Goal: Register for event/course

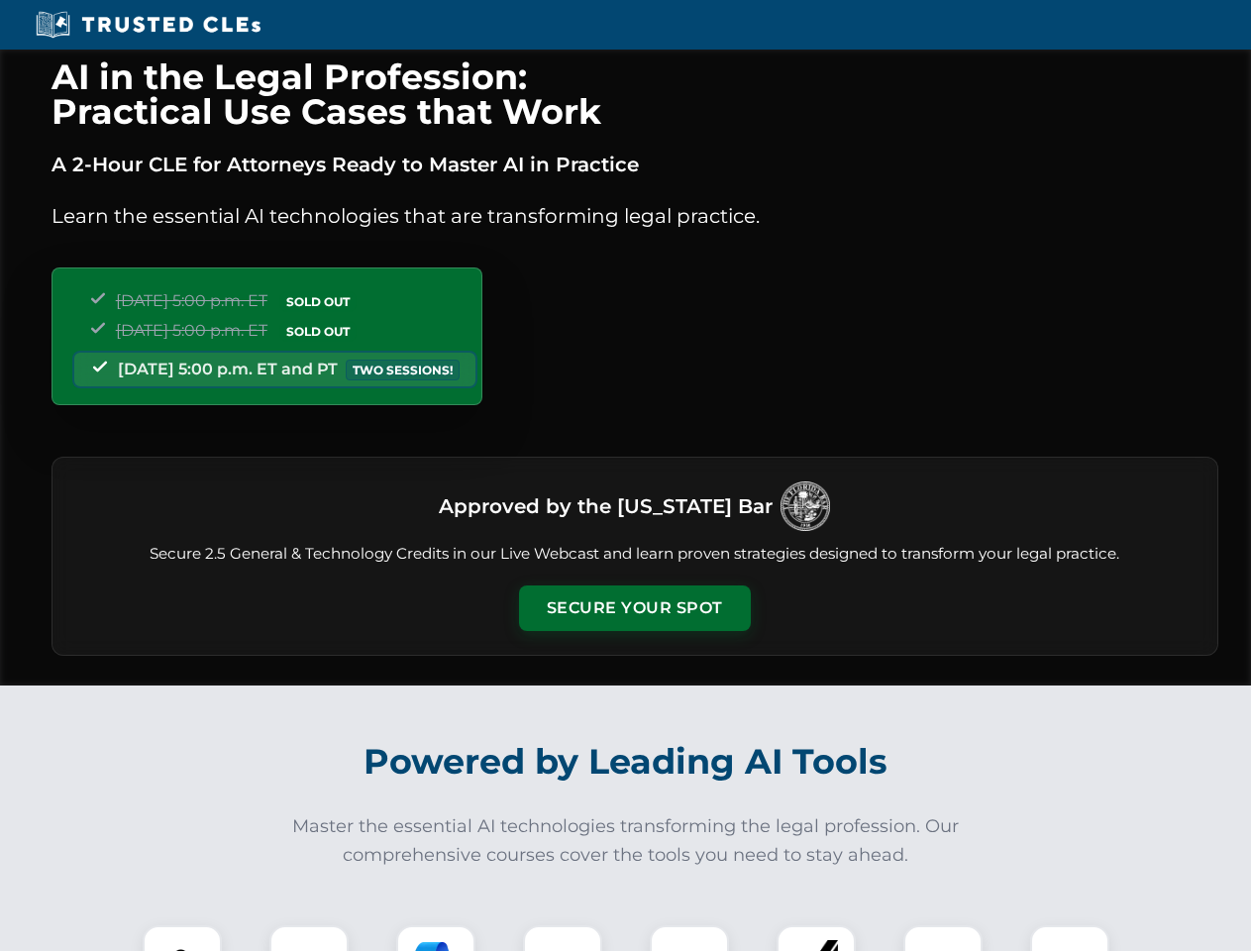
click at [634, 608] on button "Secure Your Spot" at bounding box center [635, 608] width 232 height 46
click at [182, 938] on img at bounding box center [181, 964] width 57 height 57
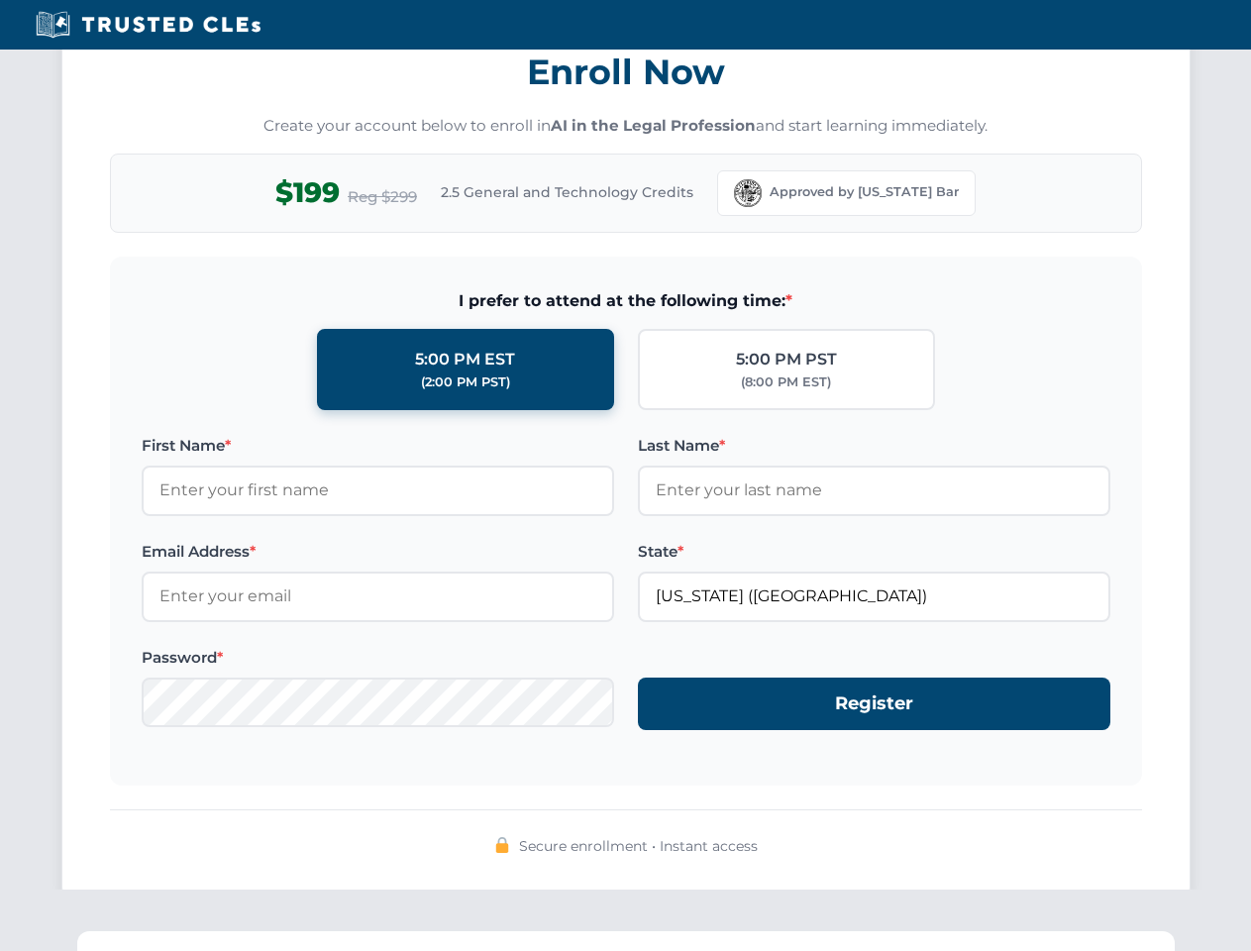
scroll to position [1944, 0]
